Goal: Information Seeking & Learning: Understand process/instructions

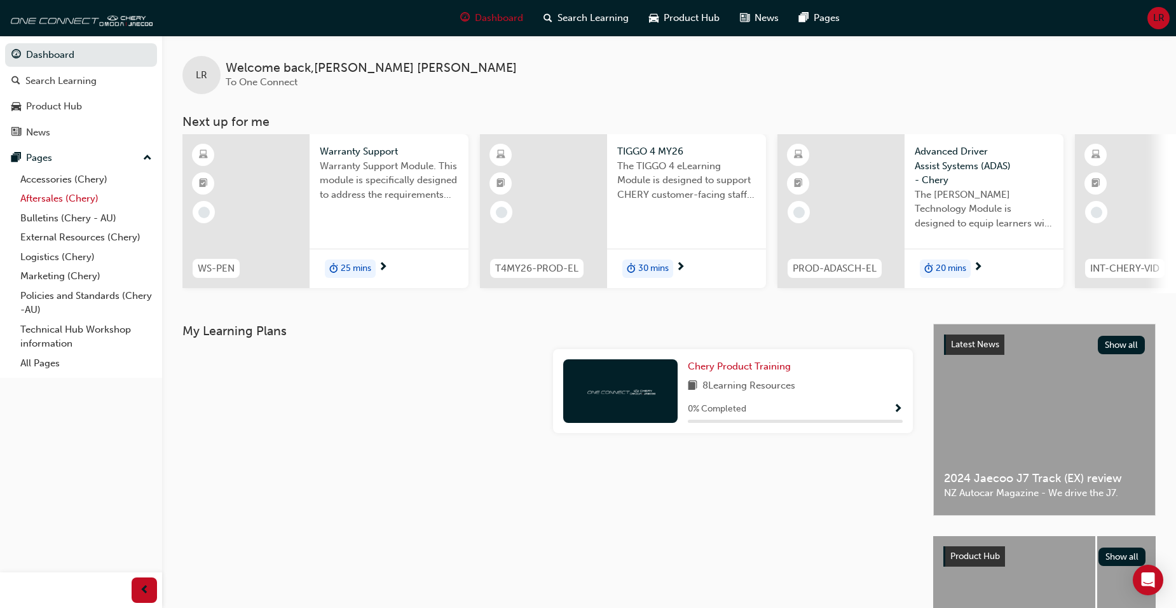
click at [57, 200] on link "Aftersales (Chery)" at bounding box center [86, 199] width 142 height 20
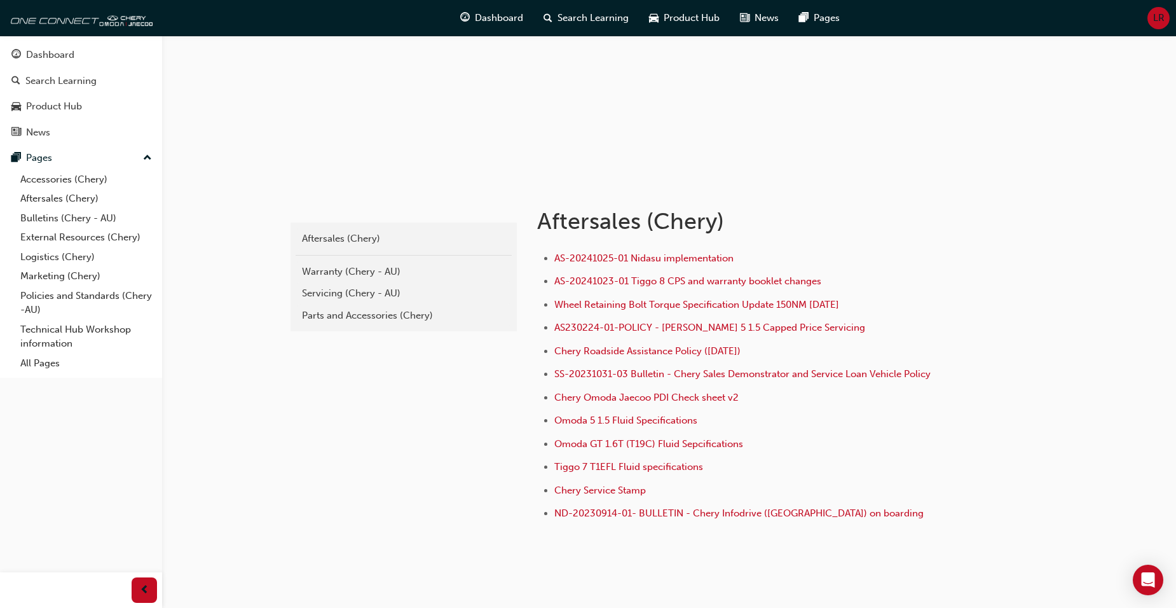
scroll to position [127, 0]
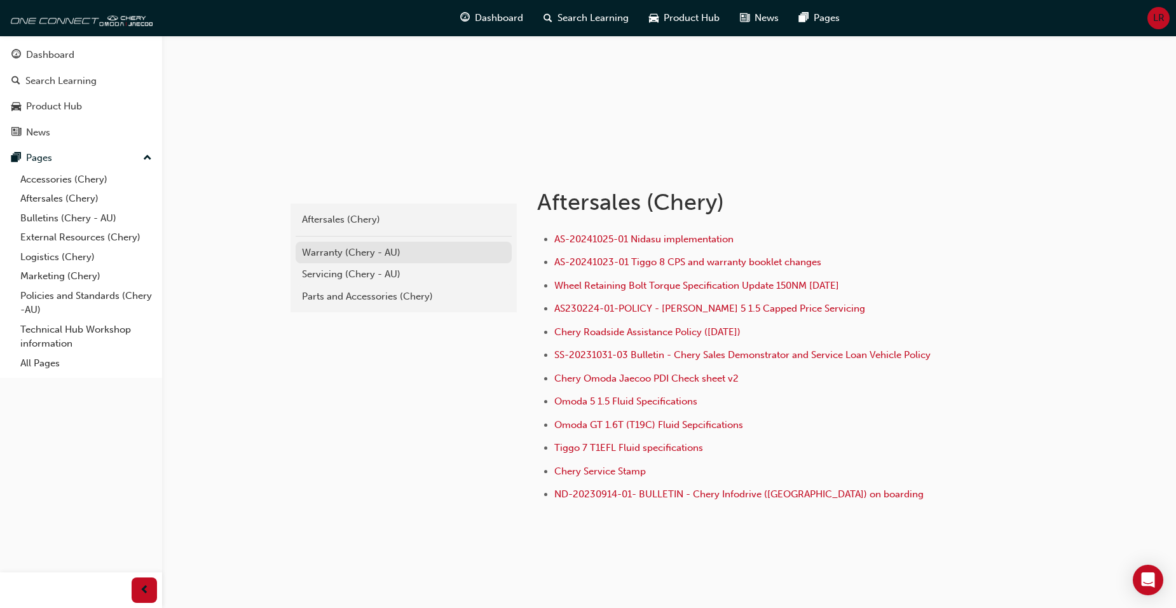
click at [367, 254] on div "Warranty (Chery - AU)" at bounding box center [403, 252] width 203 height 15
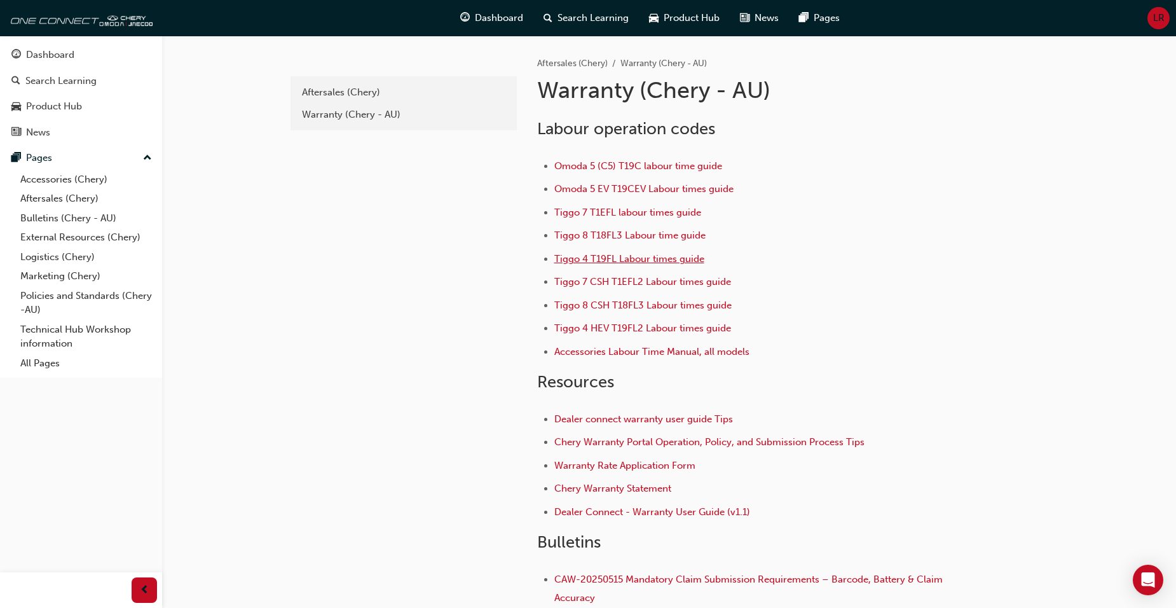
click at [581, 258] on span "Tiggo 4 T19FL Labour times guide" at bounding box center [629, 258] width 150 height 11
